Goal: Transaction & Acquisition: Purchase product/service

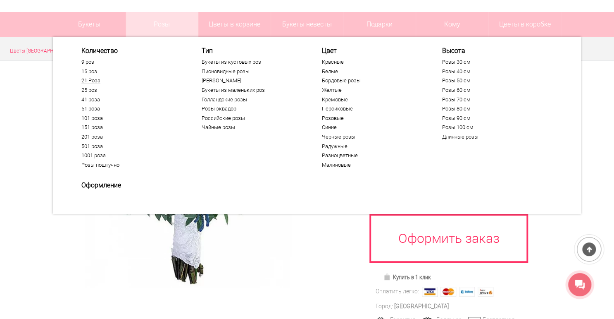
scroll to position [66, 0]
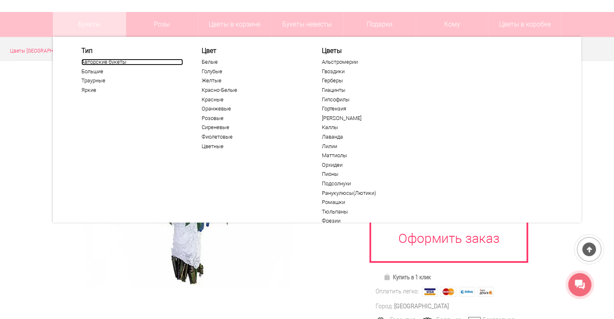
click at [107, 62] on link "Авторские букеты" at bounding box center [132, 62] width 102 height 7
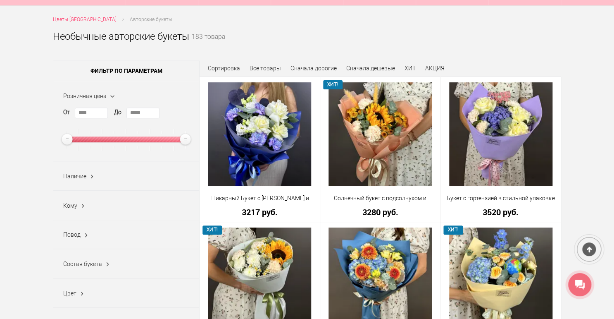
scroll to position [99, 0]
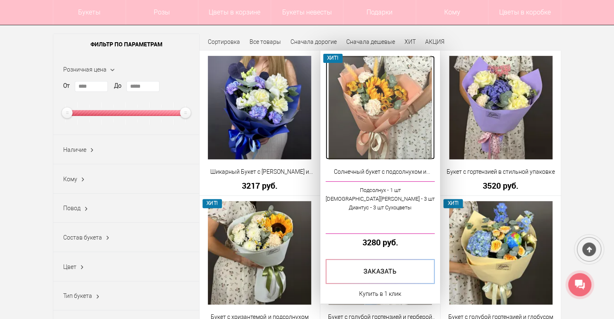
click at [403, 111] on img at bounding box center [380, 107] width 103 height 103
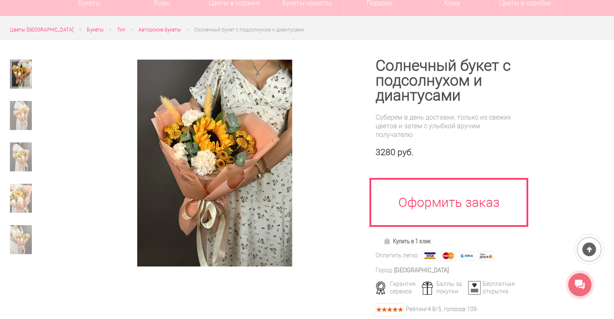
scroll to position [99, 0]
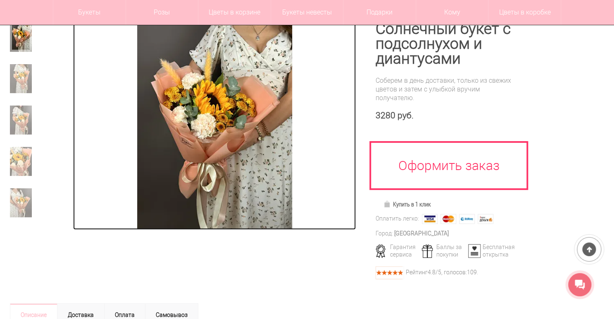
click at [204, 124] on img at bounding box center [214, 126] width 155 height 207
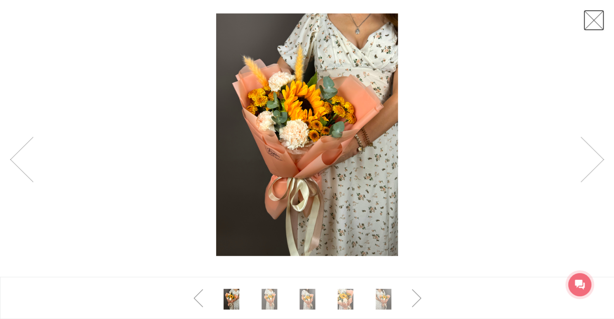
click at [591, 18] on link at bounding box center [593, 20] width 21 height 21
